Goal: Information Seeking & Learning: Check status

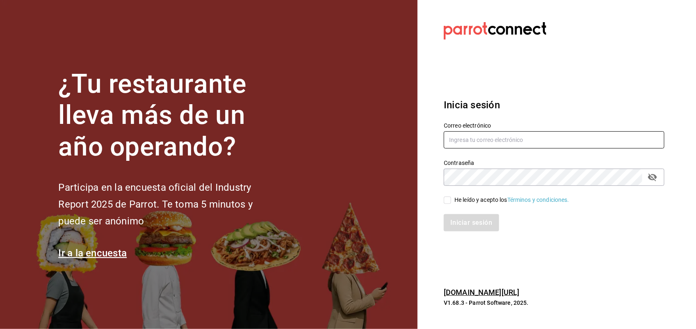
type input "[PERSON_NAME][EMAIL_ADDRESS][PERSON_NAME][DOMAIN_NAME]"
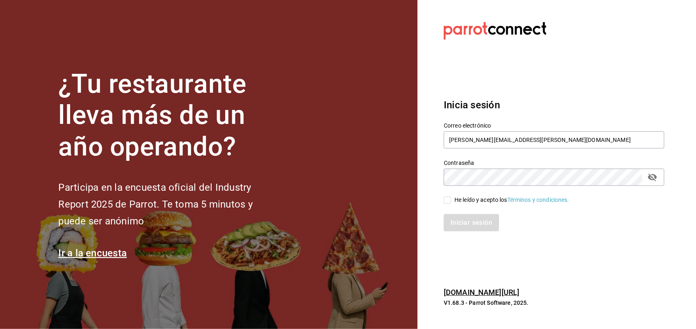
click at [448, 198] on input "He leído y acepto los Términos y condiciones." at bounding box center [446, 199] width 7 height 7
checkbox input "true"
click at [458, 221] on button "Iniciar sesión" at bounding box center [471, 222] width 56 height 17
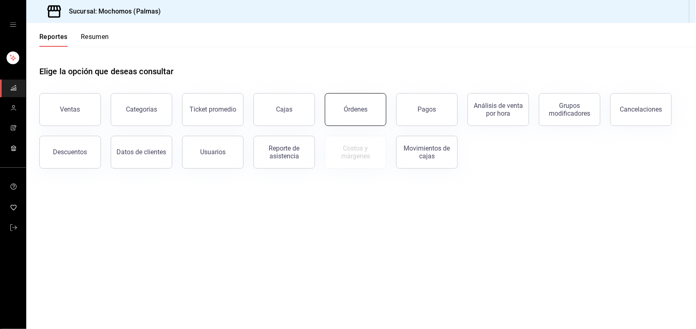
click at [366, 109] on div "Órdenes" at bounding box center [355, 109] width 24 height 8
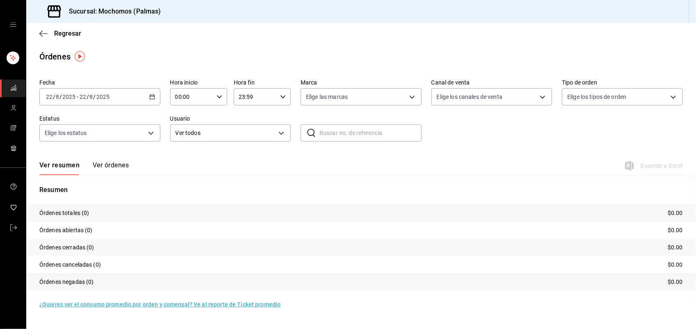
click at [149, 94] on icon "button" at bounding box center [152, 97] width 6 height 6
click at [90, 136] on span "Ayer" at bounding box center [78, 140] width 64 height 9
click at [68, 33] on span "Regresar" at bounding box center [67, 34] width 27 height 8
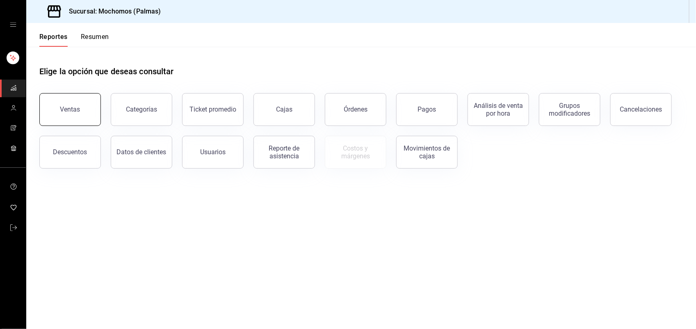
click at [74, 101] on button "Ventas" at bounding box center [69, 109] width 61 height 33
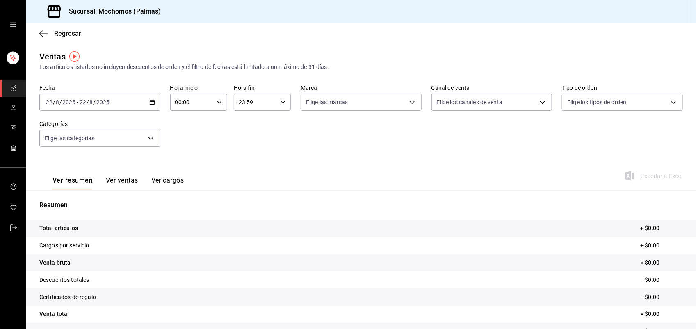
click at [150, 101] on \(Stroke\) "button" at bounding box center [152, 101] width 5 height 0
click at [79, 142] on span "Ayer" at bounding box center [78, 145] width 64 height 9
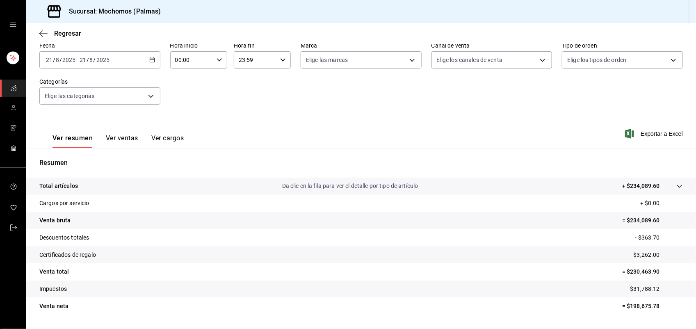
scroll to position [64, 0]
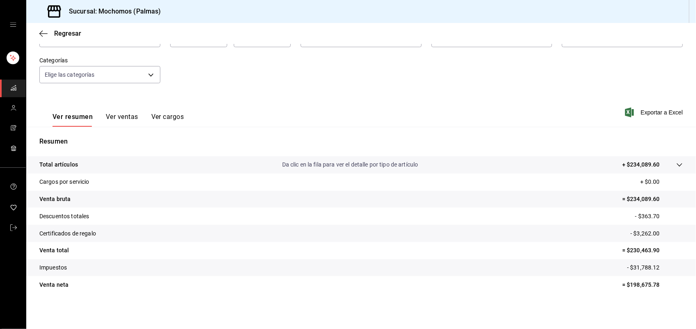
click at [676, 163] on icon at bounding box center [679, 164] width 7 height 7
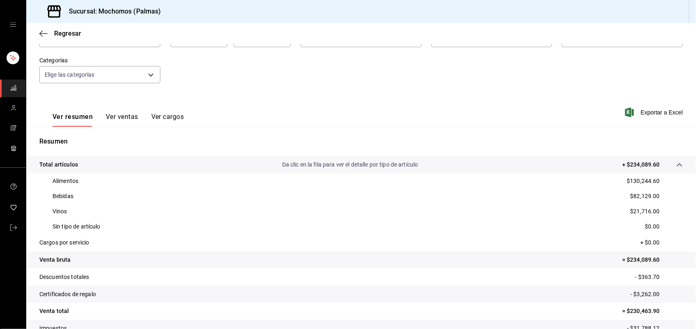
click at [117, 119] on button "Ver ventas" at bounding box center [122, 120] width 32 height 14
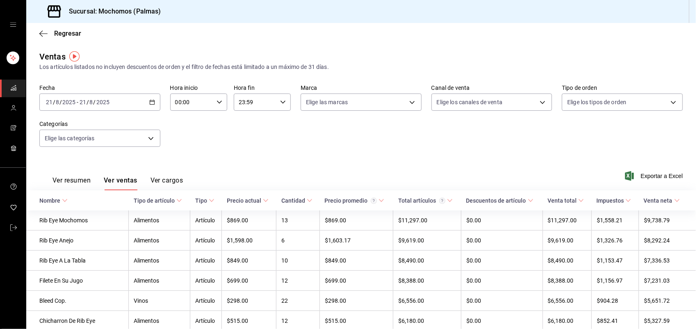
click at [89, 196] on th "Nombre" at bounding box center [77, 200] width 102 height 20
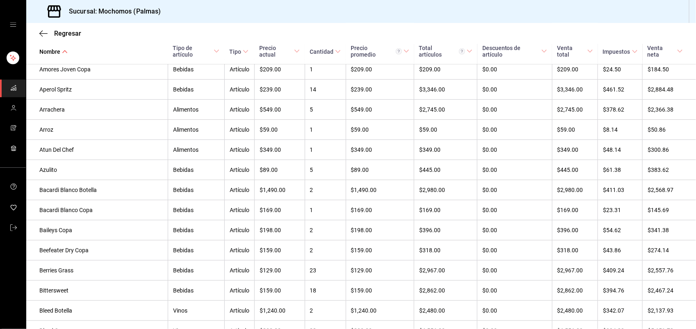
scroll to position [431, 0]
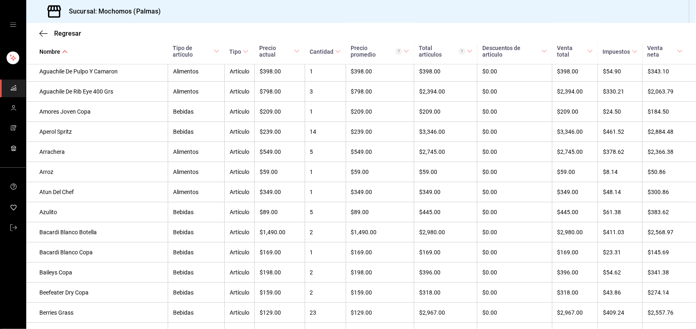
click at [335, 50] on \(Stroke\) at bounding box center [337, 51] width 5 height 3
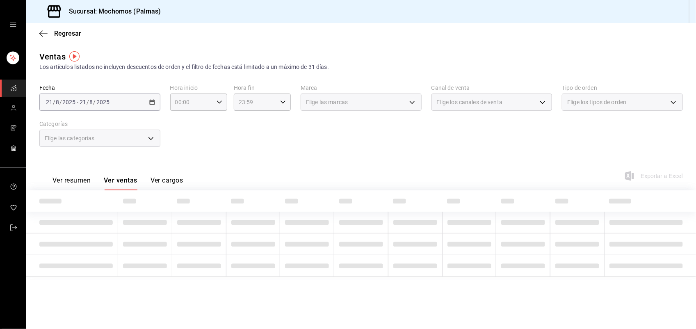
scroll to position [0, 0]
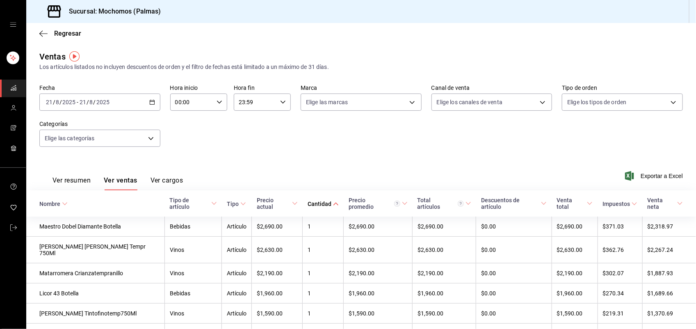
click at [333, 201] on icon at bounding box center [336, 204] width 6 height 6
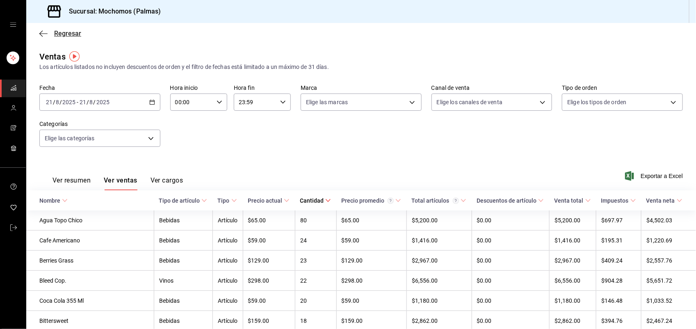
click at [66, 36] on span "Regresar" at bounding box center [67, 34] width 27 height 8
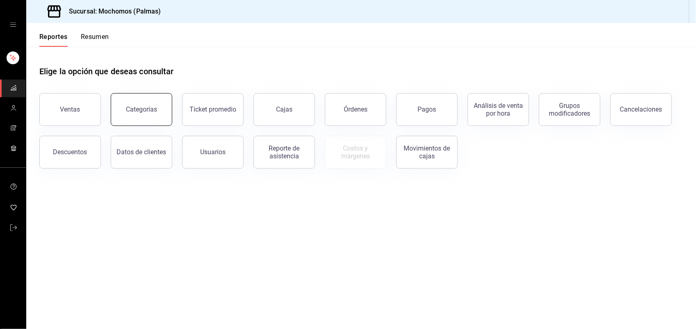
click at [141, 109] on div "Categorías" at bounding box center [141, 109] width 31 height 8
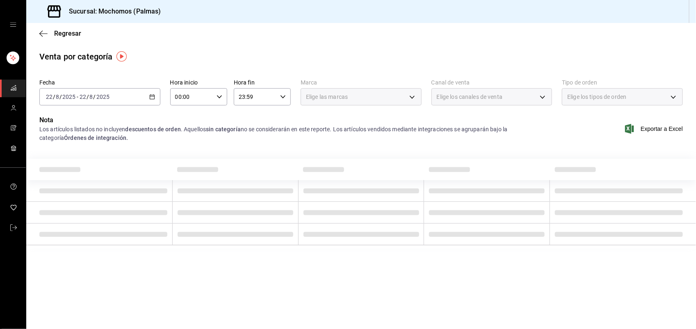
click at [156, 97] on div "2025-08-22 22 / 8 / 2025 - 2025-08-22 22 / 8 / 2025" at bounding box center [99, 96] width 121 height 17
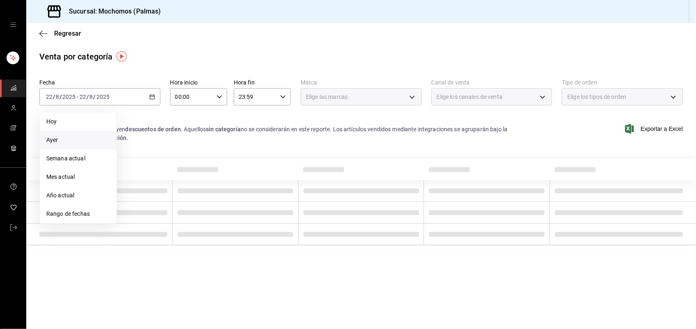
click at [95, 138] on span "Ayer" at bounding box center [78, 140] width 64 height 9
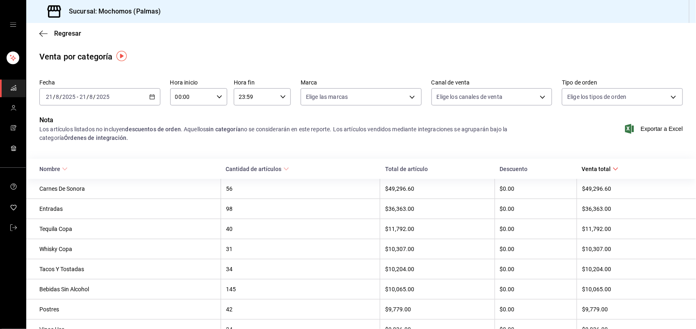
scroll to position [20, 0]
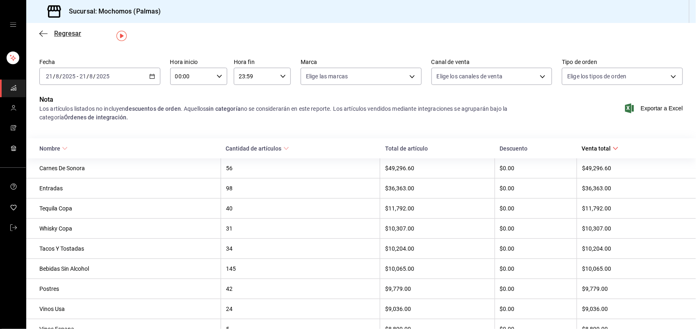
click at [61, 36] on span "Regresar" at bounding box center [67, 34] width 27 height 8
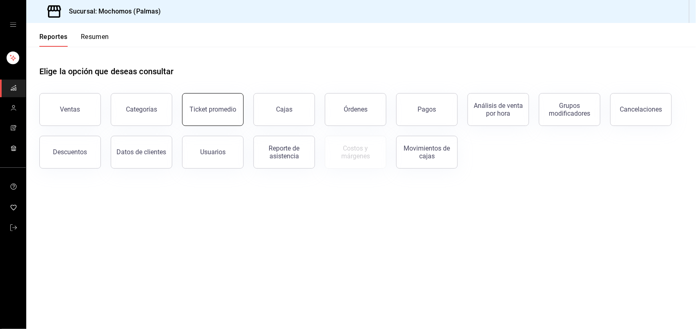
click at [201, 110] on div "Ticket promedio" at bounding box center [212, 109] width 47 height 8
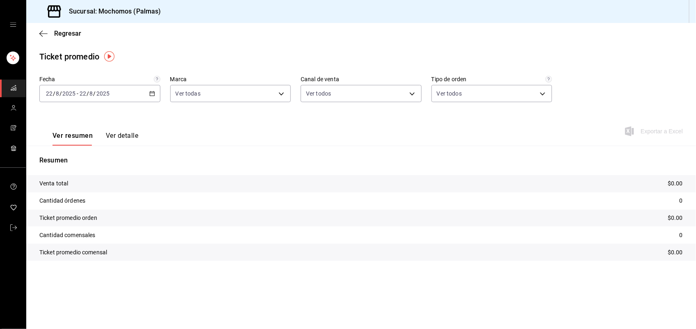
click at [149, 95] on icon "button" at bounding box center [152, 94] width 6 height 6
click at [89, 136] on span "Ayer" at bounding box center [78, 136] width 64 height 9
click at [72, 33] on span "Regresar" at bounding box center [67, 34] width 27 height 8
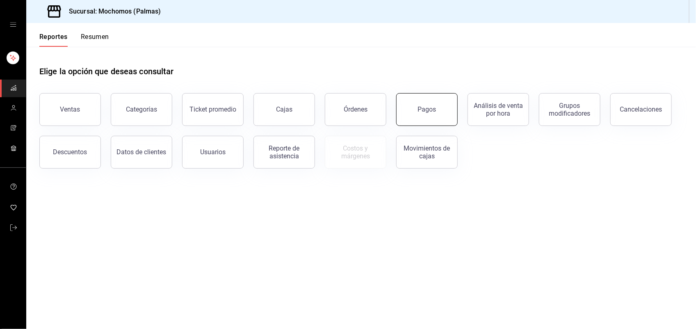
click at [418, 113] on button "Pagos" at bounding box center [426, 109] width 61 height 33
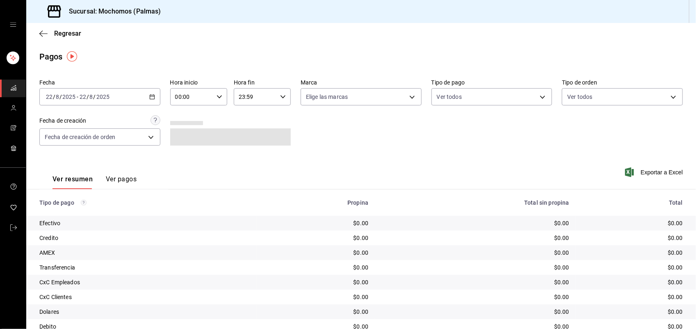
click at [150, 95] on icon "button" at bounding box center [152, 97] width 6 height 6
click at [88, 134] on li "Ayer" at bounding box center [78, 140] width 77 height 18
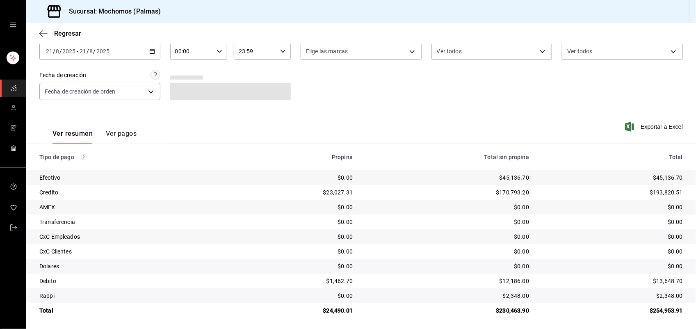
scroll to position [48, 0]
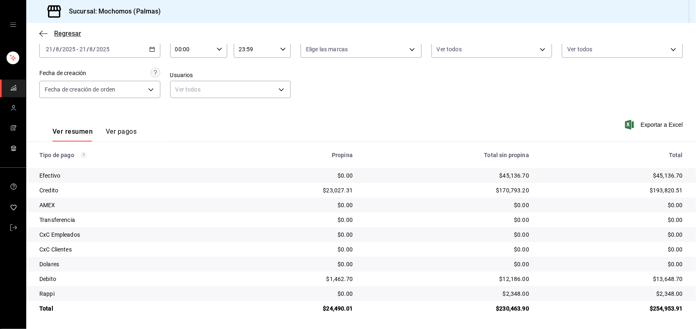
click at [73, 32] on span "Regresar" at bounding box center [67, 34] width 27 height 8
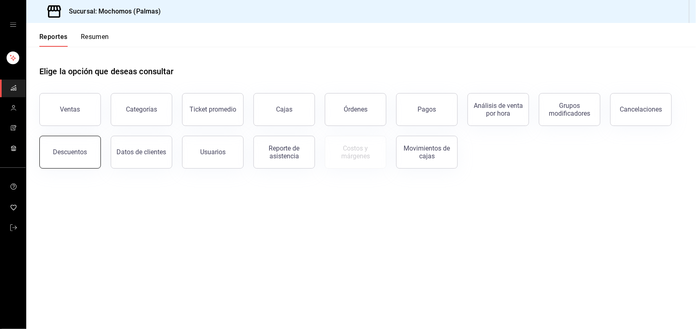
click at [72, 148] on div "Descuentos" at bounding box center [70, 152] width 34 height 8
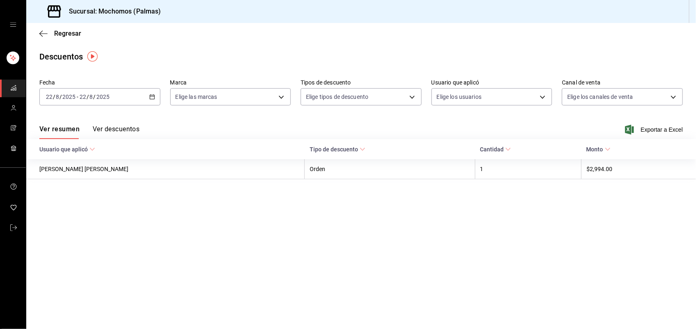
click at [149, 96] on icon "button" at bounding box center [152, 97] width 6 height 6
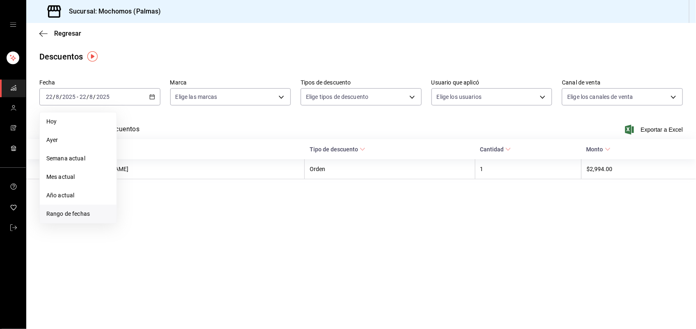
click at [74, 212] on span "Rango de fechas" at bounding box center [78, 213] width 64 height 9
click at [175, 203] on abbr "21" at bounding box center [177, 205] width 5 height 6
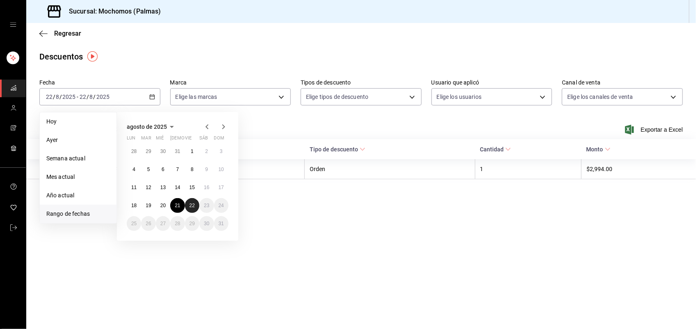
click at [192, 205] on abbr "22" at bounding box center [191, 205] width 5 height 6
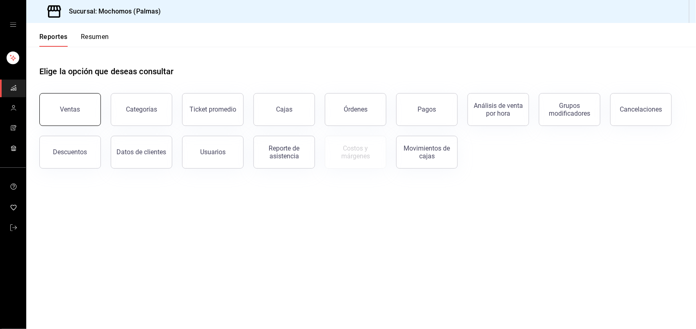
click at [89, 109] on button "Ventas" at bounding box center [69, 109] width 61 height 33
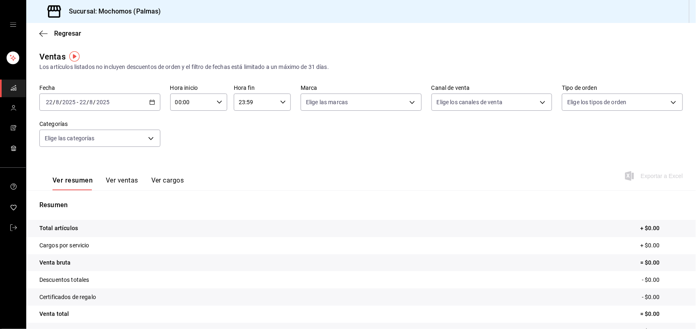
click at [145, 105] on div "[DATE] [DATE] - [DATE] [DATE]" at bounding box center [99, 101] width 121 height 17
click at [76, 140] on li "Ayer" at bounding box center [78, 145] width 77 height 18
click at [111, 181] on button "Ver ventas" at bounding box center [122, 183] width 32 height 14
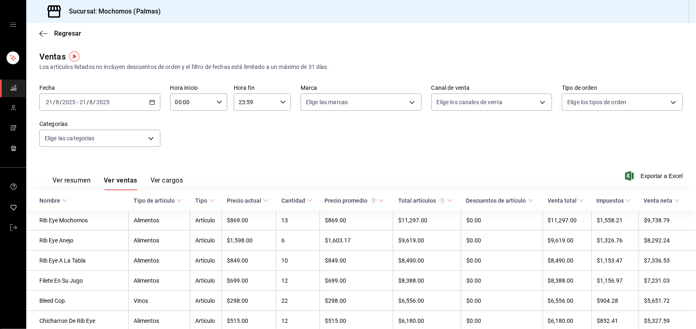
click at [105, 198] on th "Nombre" at bounding box center [77, 200] width 102 height 20
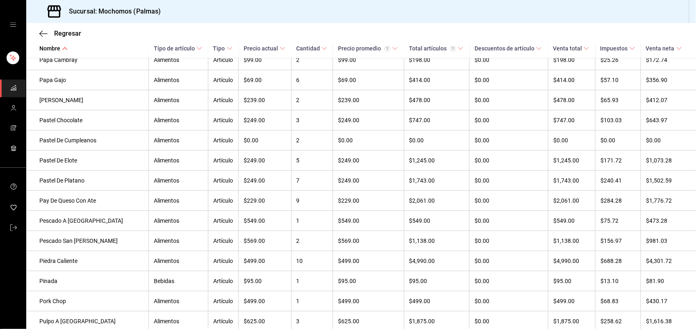
scroll to position [2566, 0]
